Goal: Information Seeking & Learning: Learn about a topic

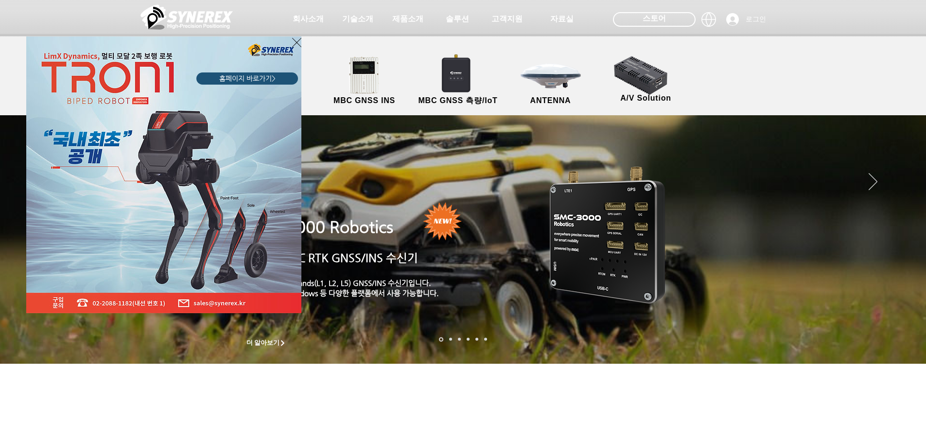
click at [560, 88] on div "LimX Dinamics" at bounding box center [463, 221] width 926 height 443
click at [296, 43] on icon "사이트로 돌아가기" at bounding box center [296, 42] width 9 height 12
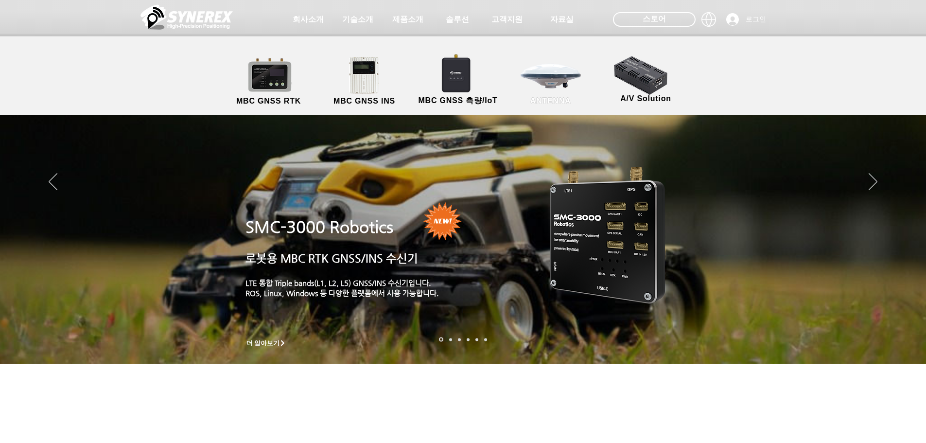
click at [531, 83] on link "ANTENNA" at bounding box center [551, 81] width 88 height 51
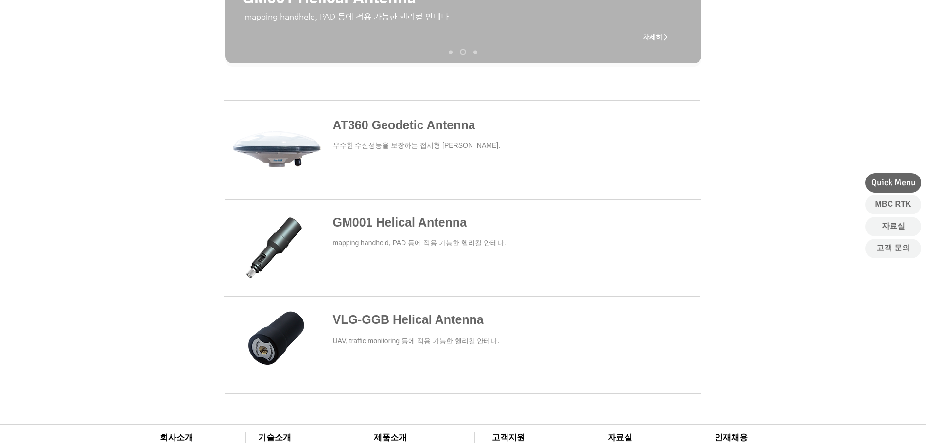
scroll to position [243, 0]
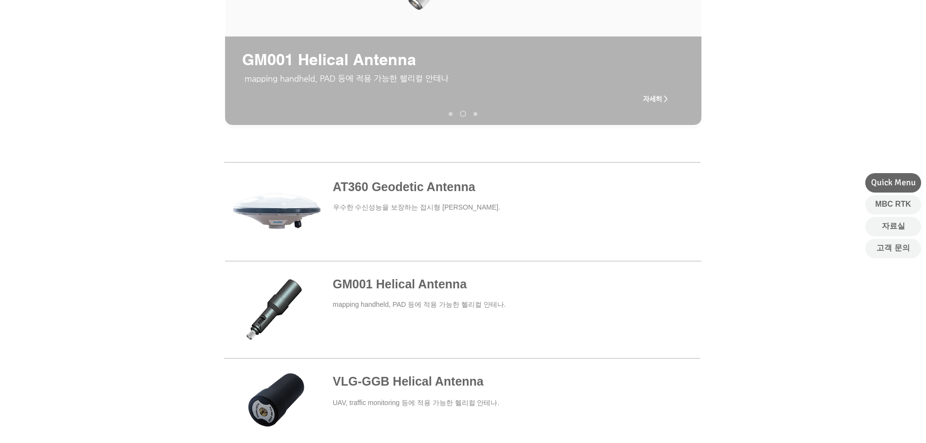
click at [380, 192] on span at bounding box center [462, 212] width 476 height 90
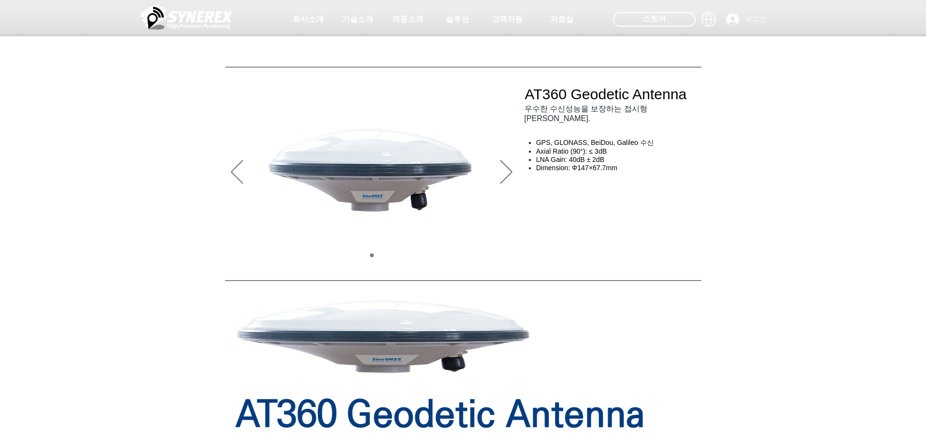
drag, startPoint x: 525, startPoint y: 98, endPoint x: 734, endPoint y: 40, distance: 217.0
click at [695, 100] on div at bounding box center [463, 72] width 926 height 144
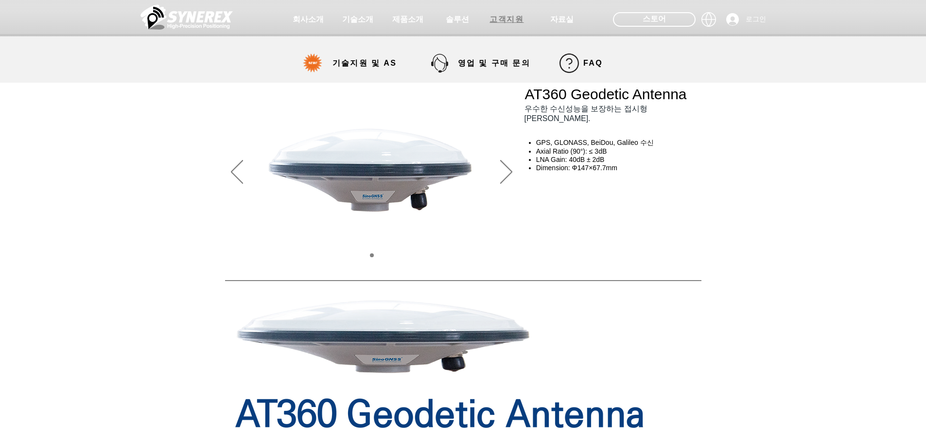
click at [498, 20] on span "고객지원" at bounding box center [507, 20] width 34 height 10
select select "******"
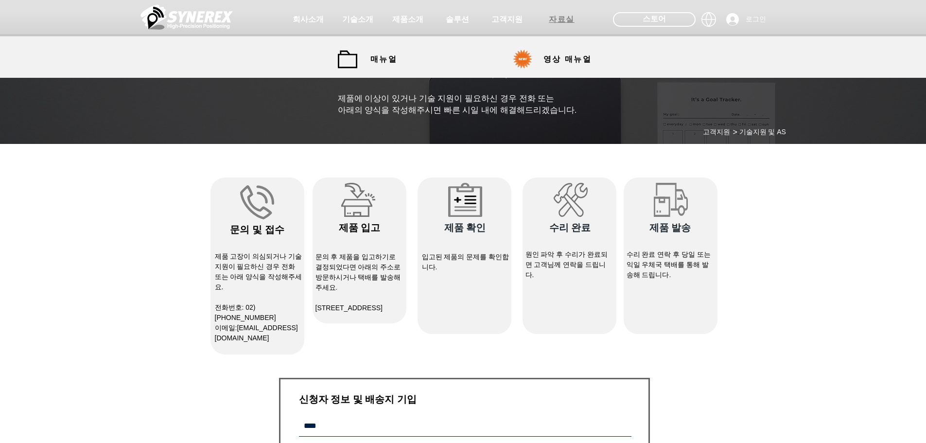
click at [567, 19] on span "자료실" at bounding box center [562, 20] width 26 height 10
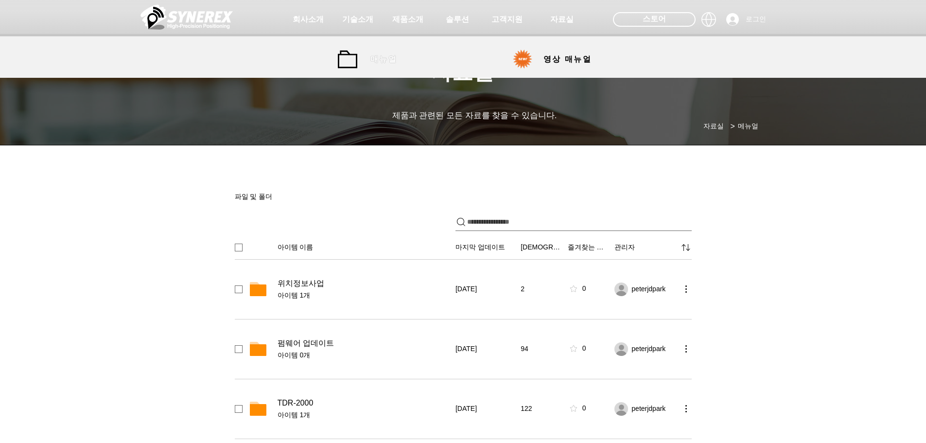
click at [378, 61] on span "매뉴얼" at bounding box center [384, 59] width 27 height 10
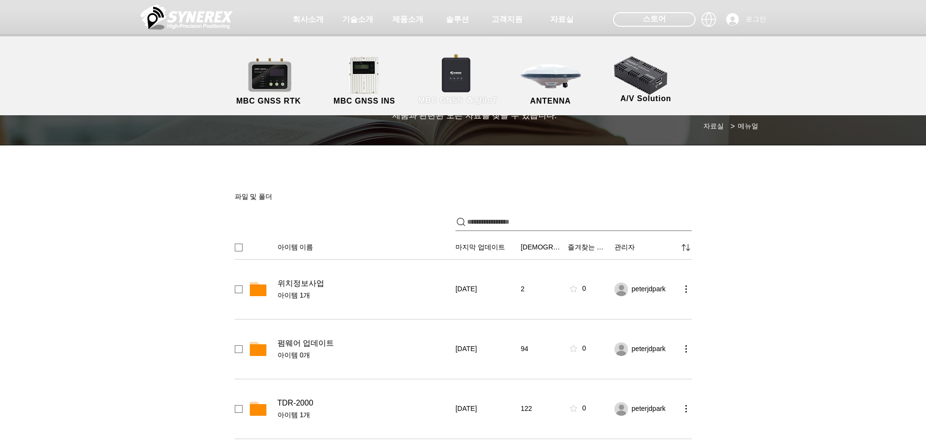
click at [467, 89] on link "MBC GNSS 측량/IoT" at bounding box center [458, 81] width 95 height 51
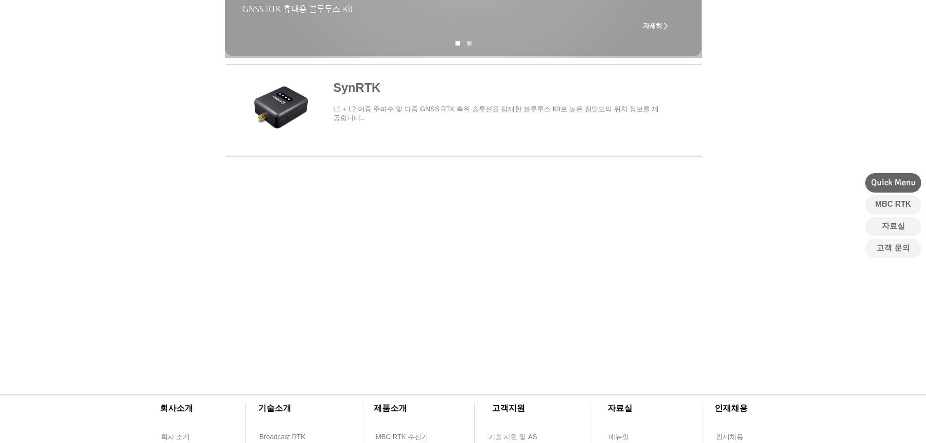
scroll to position [291, 0]
click at [351, 88] on span "main content" at bounding box center [463, 107] width 477 height 90
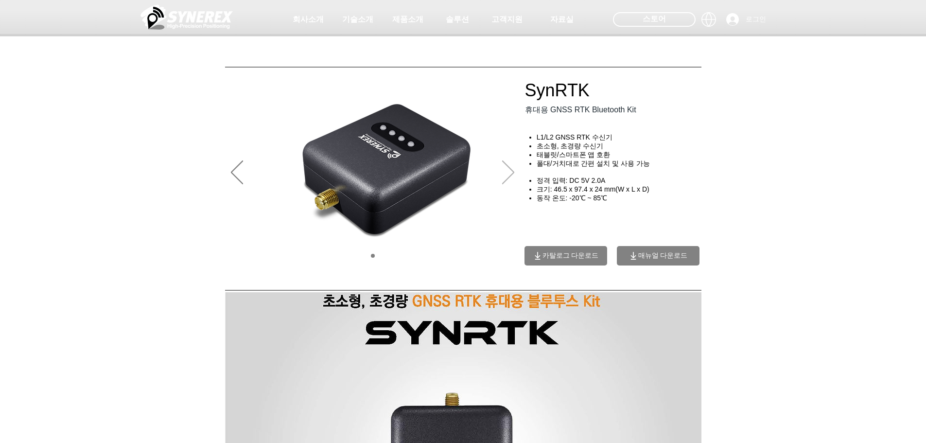
click at [508, 178] on icon "다음" at bounding box center [508, 171] width 12 height 23
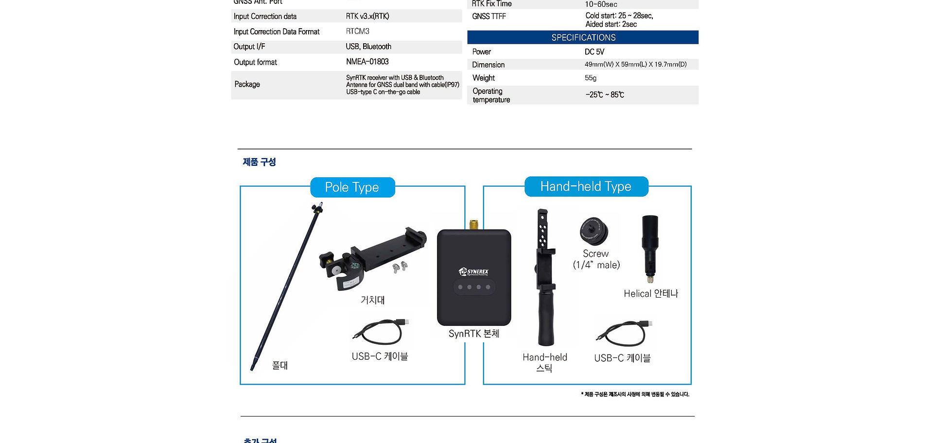
scroll to position [2456, 0]
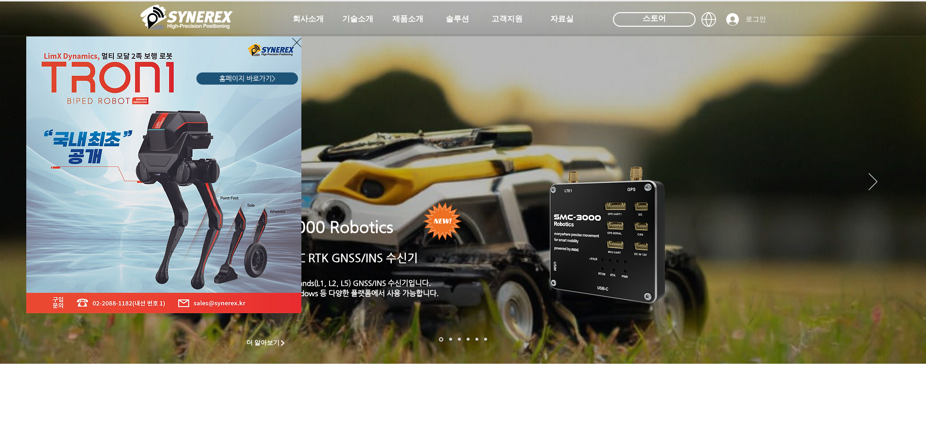
click at [290, 41] on img "LimX Dinamics" at bounding box center [163, 174] width 275 height 277
click at [294, 40] on icon "사이트로 돌아가기" at bounding box center [296, 42] width 9 height 12
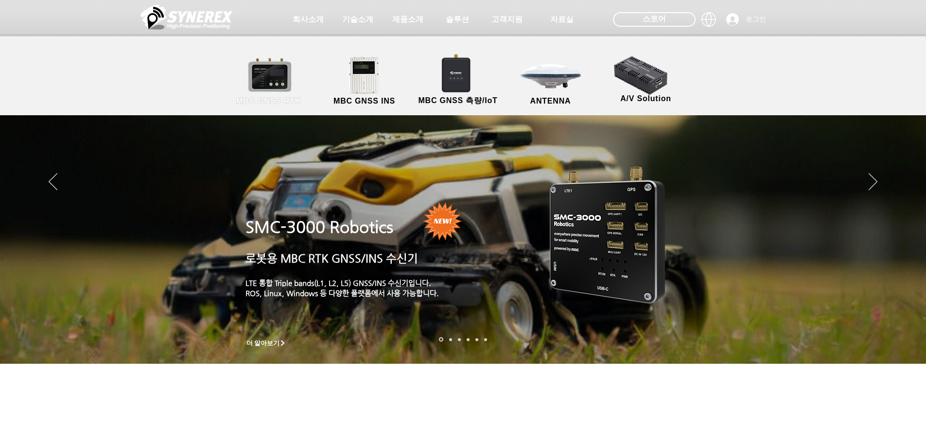
click at [275, 79] on link "MBC GNSS RTK" at bounding box center [269, 81] width 88 height 51
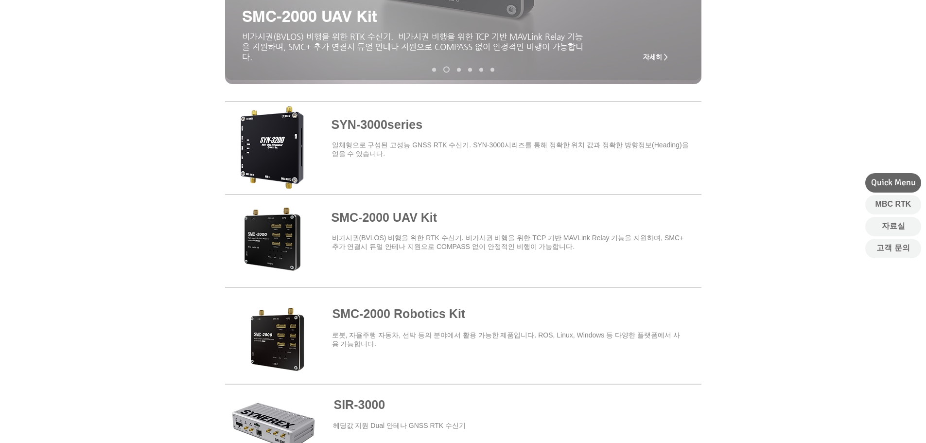
scroll to position [291, 0]
click at [386, 310] on span at bounding box center [463, 331] width 477 height 85
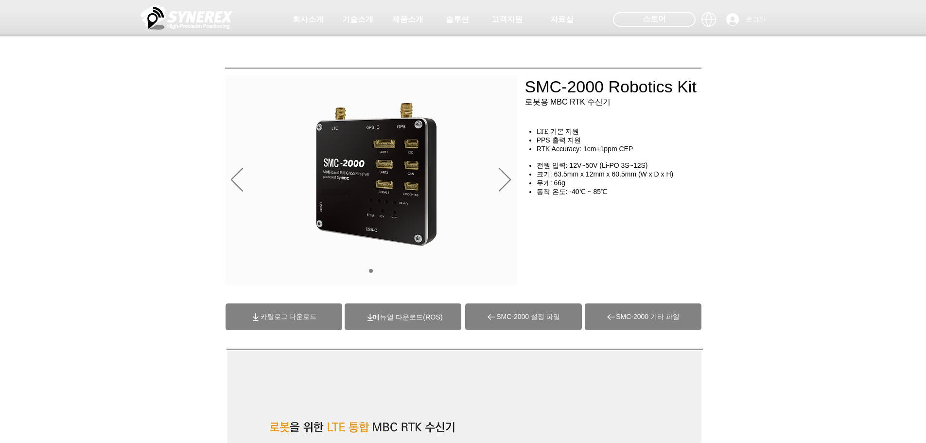
drag, startPoint x: 526, startPoint y: 88, endPoint x: 689, endPoint y: 93, distance: 162.5
click at [689, 93] on div at bounding box center [463, 72] width 926 height 144
click at [434, 320] on span "(ROS)메뉴얼 다운로드" at bounding box center [408, 317] width 70 height 8
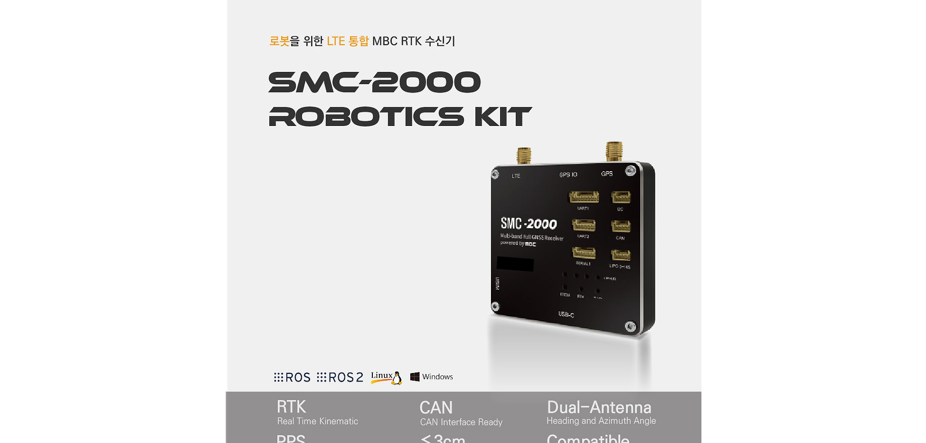
scroll to position [387, 0]
